Goal: Information Seeking & Learning: Check status

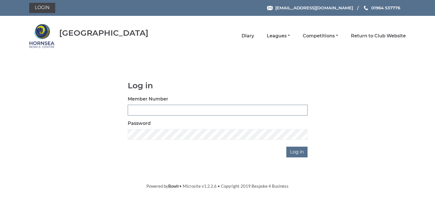
type input "0713"
drag, startPoint x: 257, startPoint y: 142, endPoint x: 297, endPoint y: 152, distance: 41.5
click at [297, 152] on input "Log in" at bounding box center [296, 152] width 21 height 11
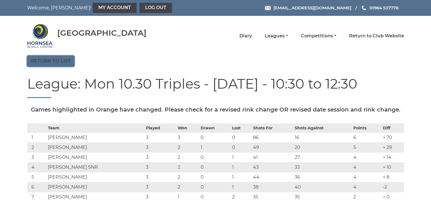
click at [66, 58] on link "Return to list" at bounding box center [50, 61] width 47 height 11
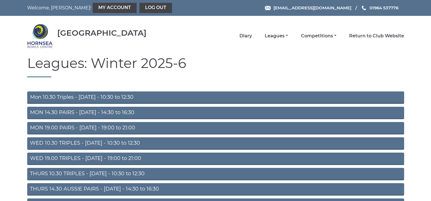
click at [85, 112] on link "MON 14.30 PAIRS - Monday - 14:30 to 16:30" at bounding box center [215, 113] width 377 height 12
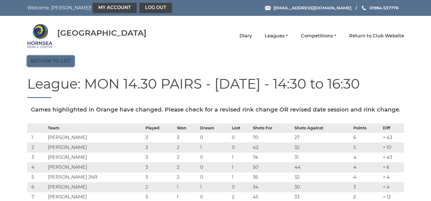
click at [63, 62] on link "Return to list" at bounding box center [50, 61] width 47 height 11
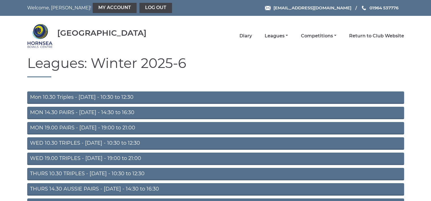
click at [77, 128] on link "MON 19.00 PAIRS - [DATE] - 19:00 to 21:00" at bounding box center [215, 128] width 377 height 12
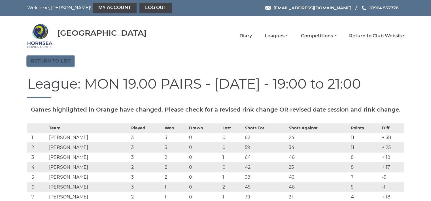
click at [62, 61] on link "Return to list" at bounding box center [50, 61] width 47 height 11
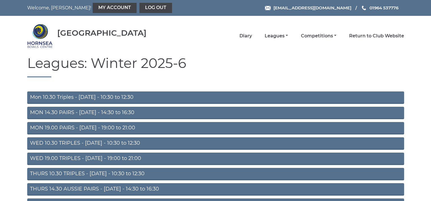
click at [95, 140] on link "WED 10.30 TRIPLES - Wednesday - 10:30 to 12:30" at bounding box center [215, 143] width 377 height 12
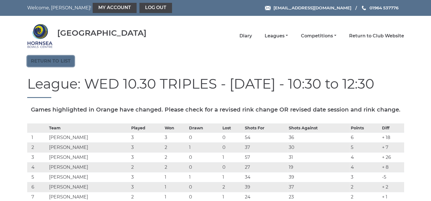
click at [63, 60] on link "Return to list" at bounding box center [50, 61] width 47 height 11
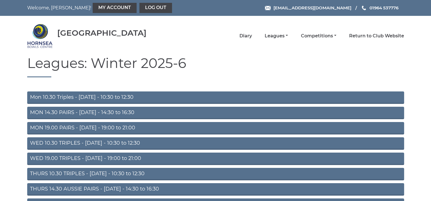
click at [112, 173] on link "THURS 10.30 TRIPLES - [DATE] - 10:30 to 12:30" at bounding box center [215, 174] width 377 height 12
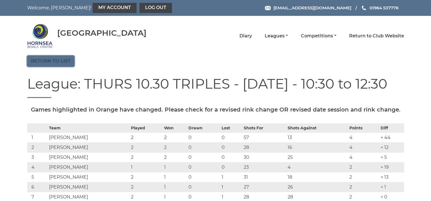
click at [64, 58] on link "Return to list" at bounding box center [50, 61] width 47 height 11
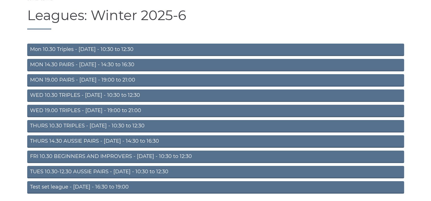
scroll to position [52, 0]
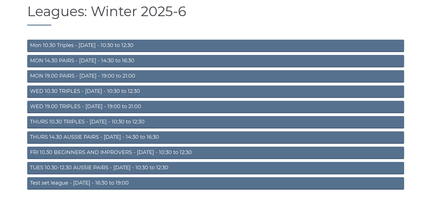
click at [105, 166] on link "TUES 10.30-12.30 AUSSIE PAIRS - [DATE] - 10:30 to 12:30" at bounding box center [215, 168] width 377 height 12
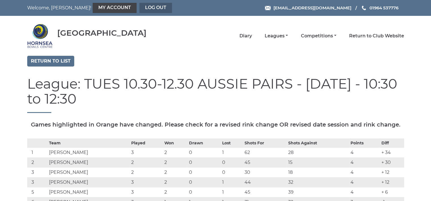
click at [139, 8] on link "Log out" at bounding box center [155, 8] width 33 height 10
